Goal: Information Seeking & Learning: Learn about a topic

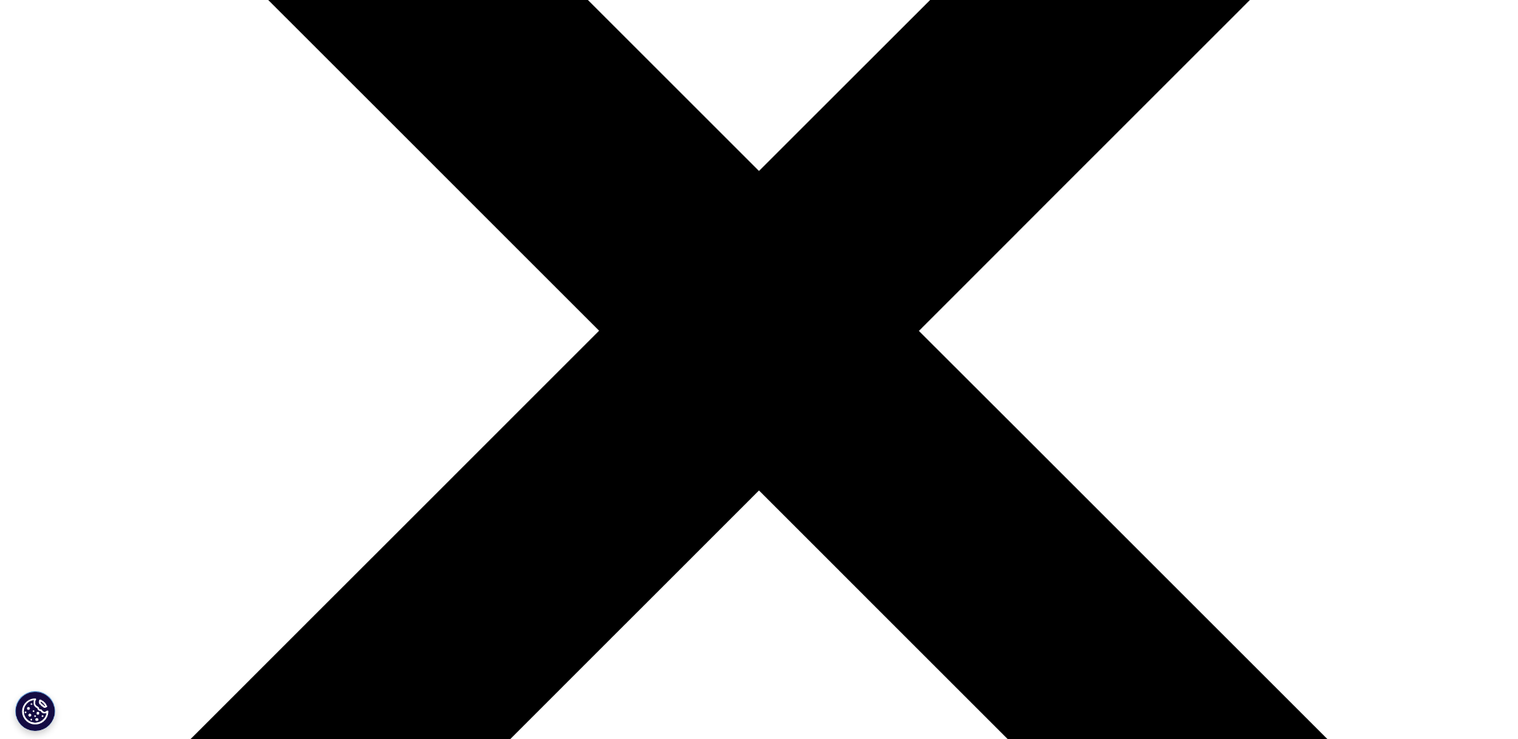
scroll to position [480, 0]
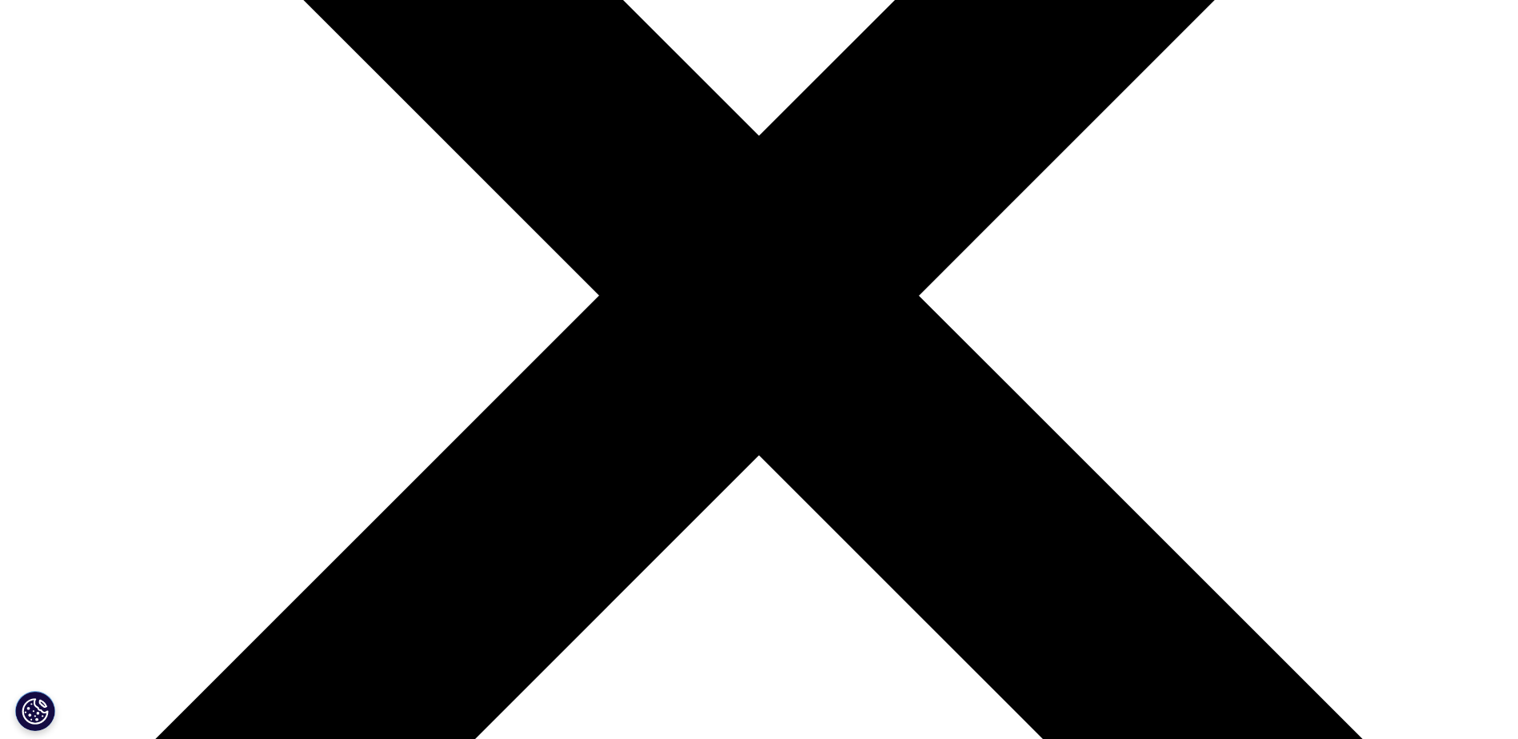
drag, startPoint x: 454, startPoint y: 227, endPoint x: 746, endPoint y: 465, distance: 376.6
drag, startPoint x: 746, startPoint y: 465, endPoint x: 626, endPoint y: 542, distance: 142.5
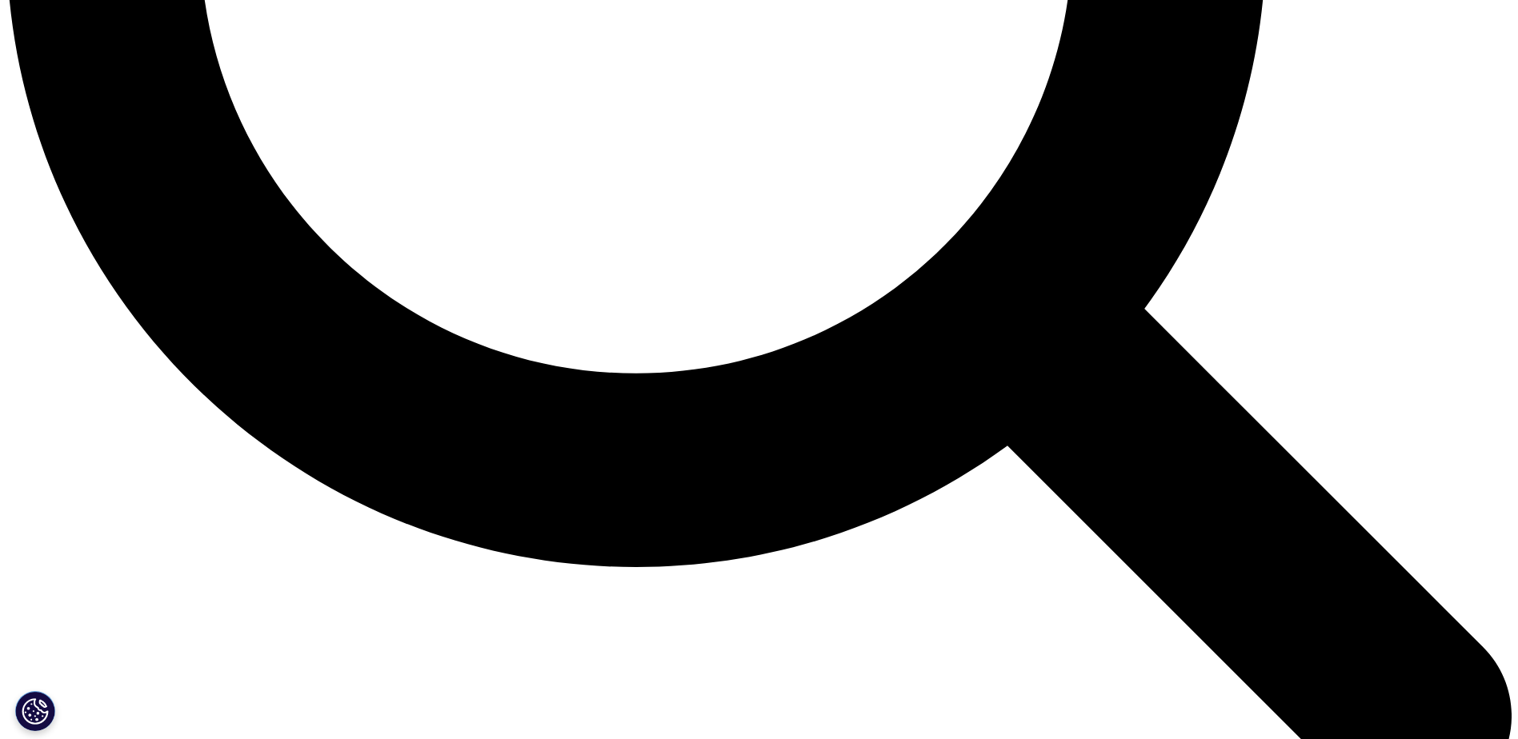
scroll to position [2321, 0]
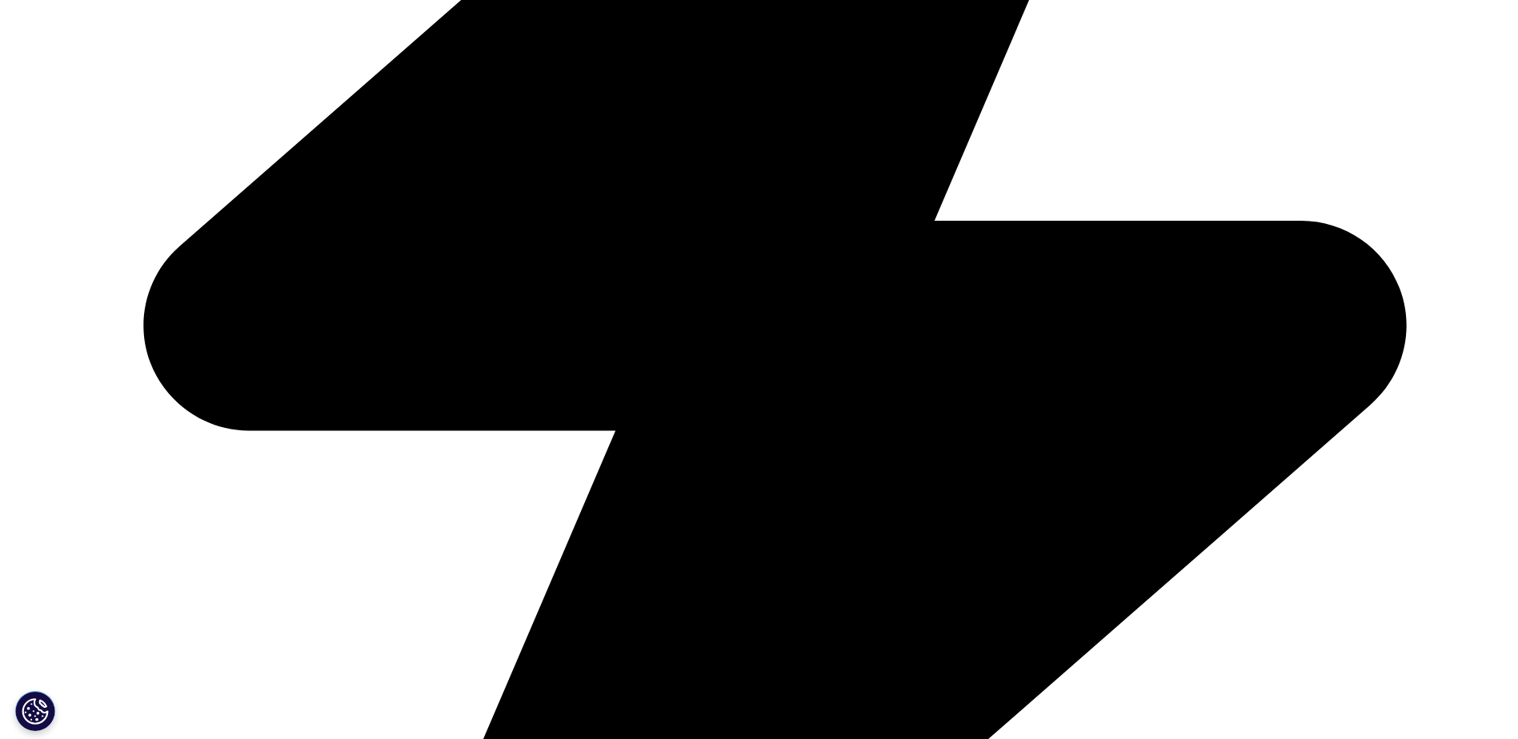
scroll to position [5442, 0]
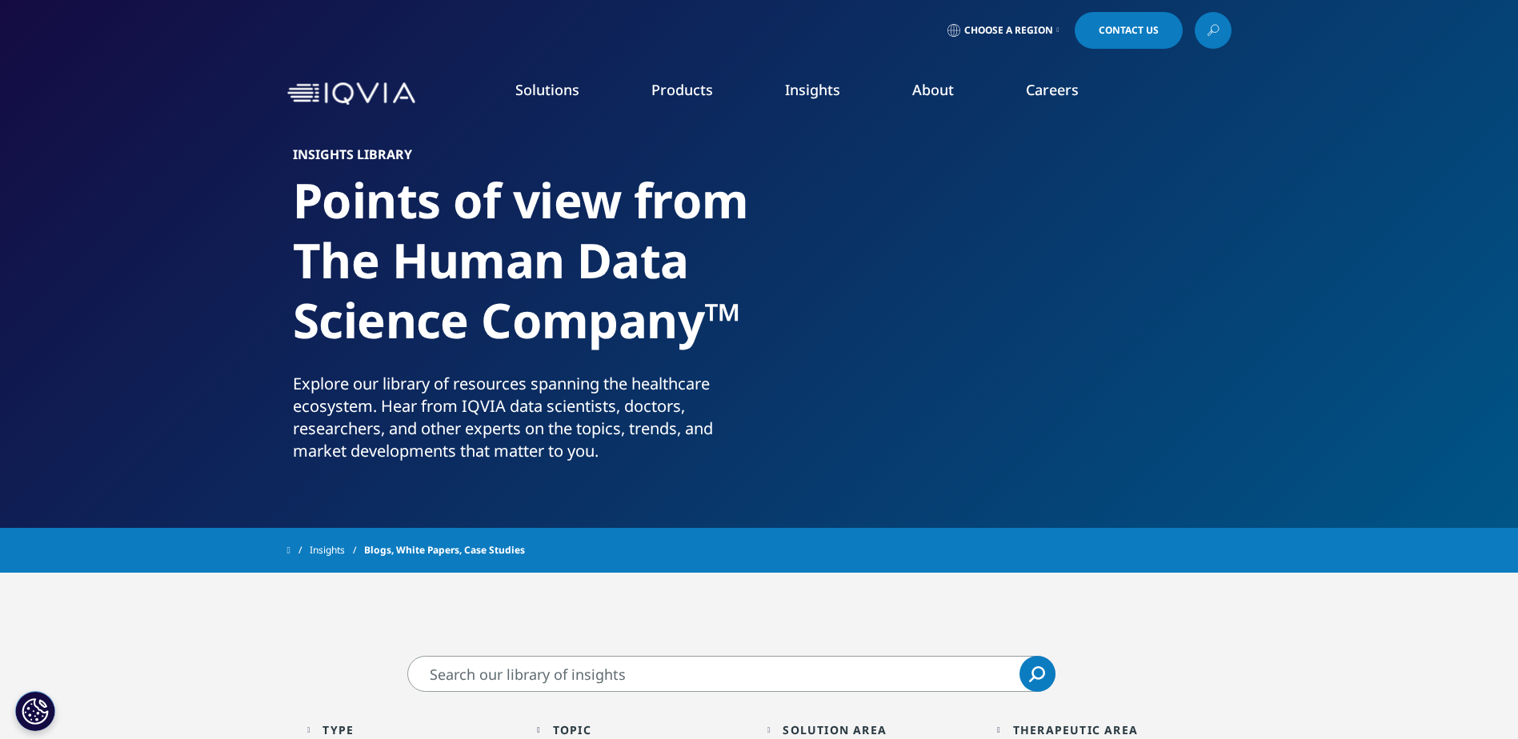
click at [627, 324] on link "Global Health" at bounding box center [740, 324] width 255 height 18
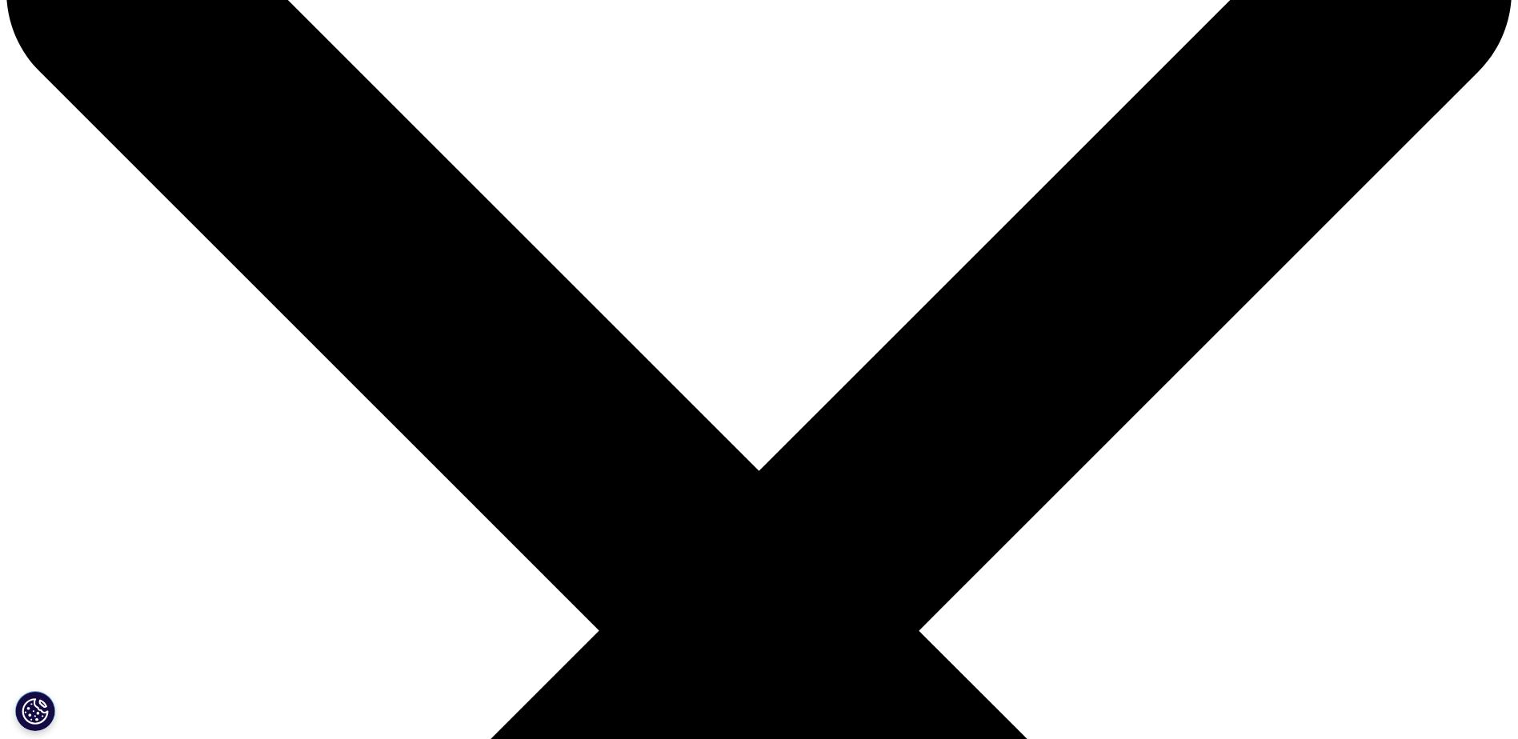
scroll to position [560, 0]
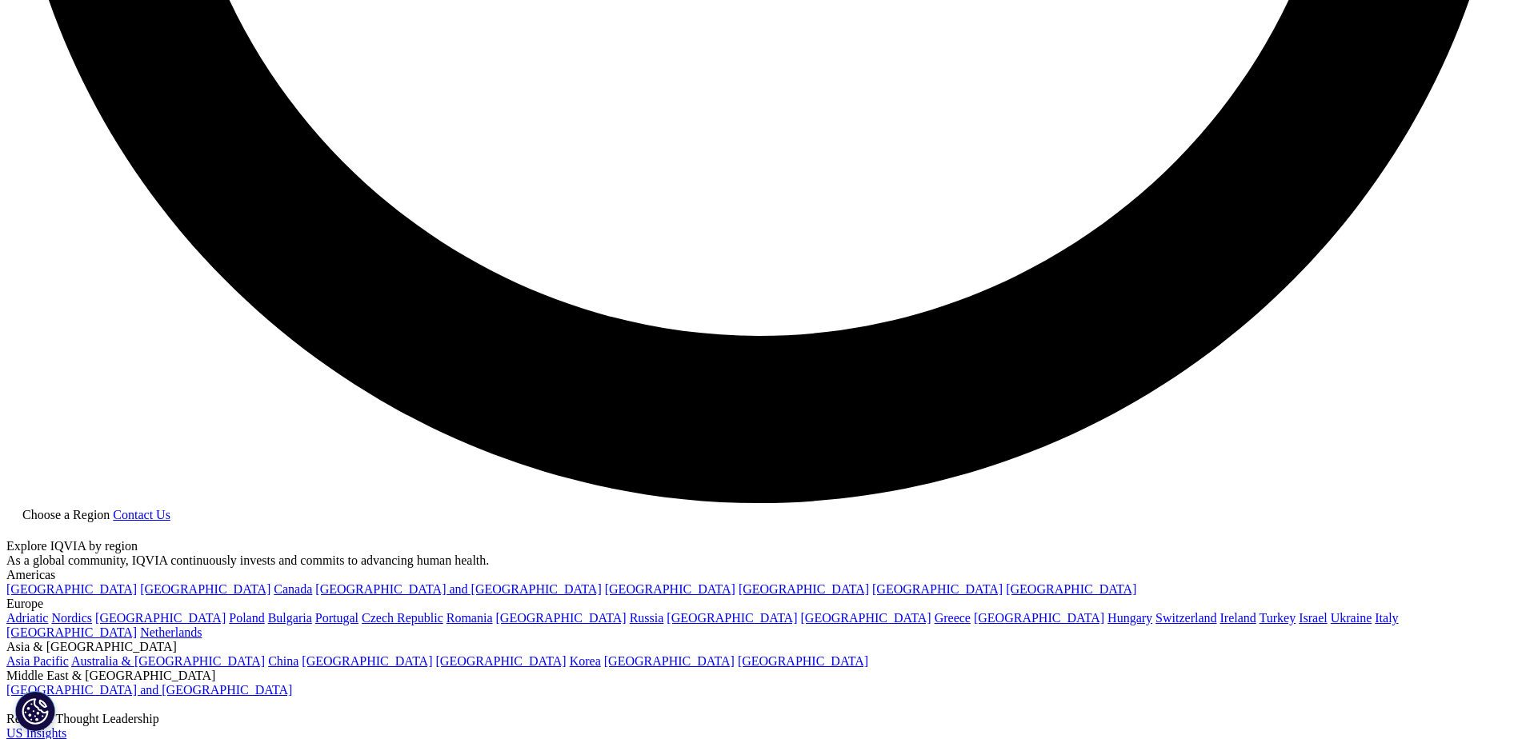
scroll to position [4223, 0]
